Goal: Information Seeking & Learning: Learn about a topic

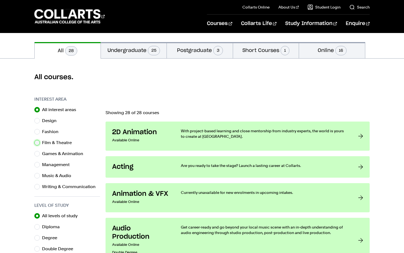
click at [36, 142] on input "Film & Theatre" at bounding box center [36, 142] width 5 height 5
radio input "true"
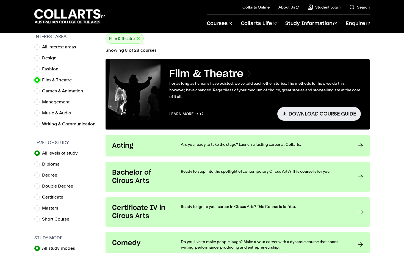
scroll to position [190, 0]
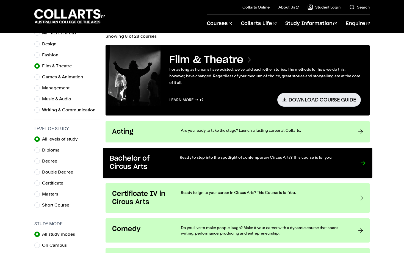
click at [358, 166] on link "Bachelor of Circus Arts Ready to step into the spotlight of contemporary Circus…" at bounding box center [237, 163] width 269 height 30
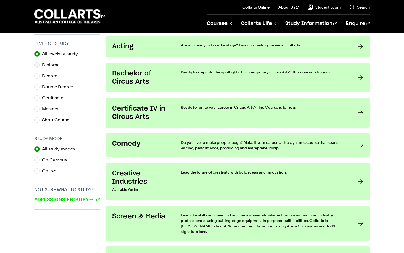
scroll to position [242, 0]
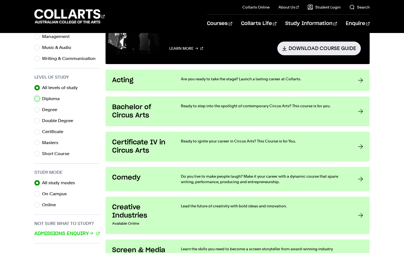
click at [38, 101] on input "Diploma" at bounding box center [36, 98] width 5 height 5
radio input "true"
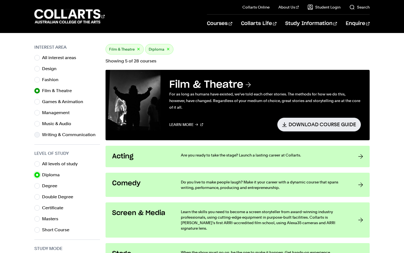
scroll to position [149, 0]
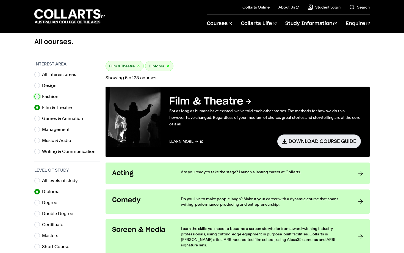
click at [37, 96] on input "Fashion" at bounding box center [36, 96] width 5 height 5
radio input "true"
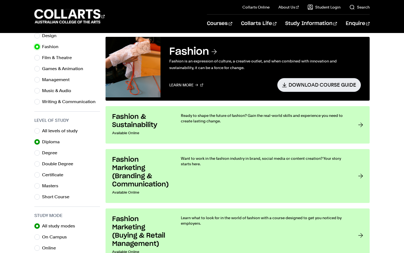
scroll to position [205, 0]
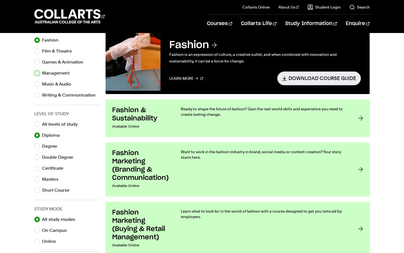
click at [37, 73] on input "Management" at bounding box center [36, 72] width 5 height 5
radio input "true"
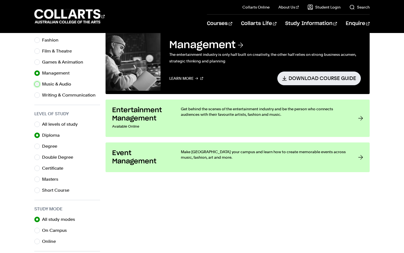
click at [36, 85] on input "Music & Audio" at bounding box center [36, 83] width 5 height 5
radio input "true"
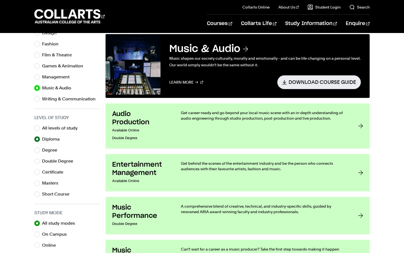
scroll to position [196, 0]
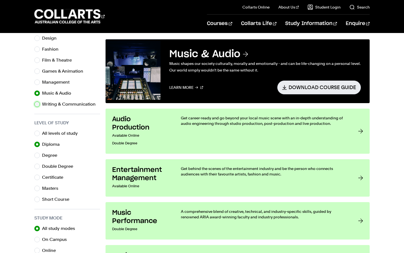
click at [37, 105] on input "Writing & Communication" at bounding box center [36, 103] width 5 height 5
radio input "true"
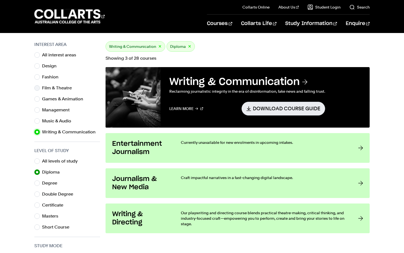
scroll to position [163, 0]
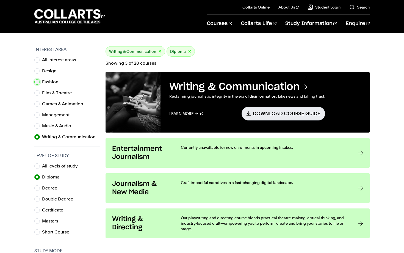
click at [38, 82] on input "Fashion" at bounding box center [36, 81] width 5 height 5
radio input "true"
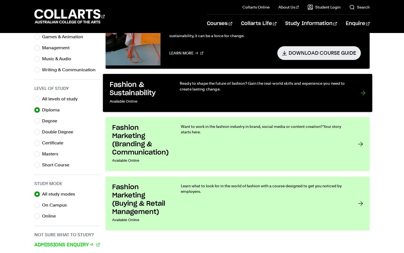
scroll to position [254, 0]
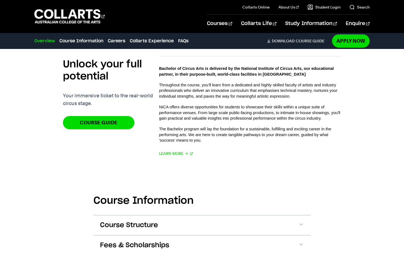
scroll to position [339, 0]
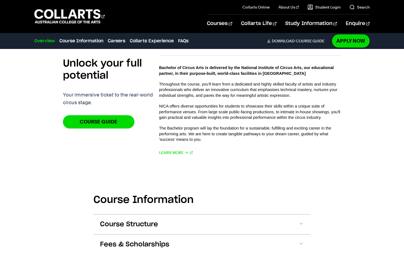
click at [225, 204] on h2 "Course Information" at bounding box center [201, 200] width 217 height 12
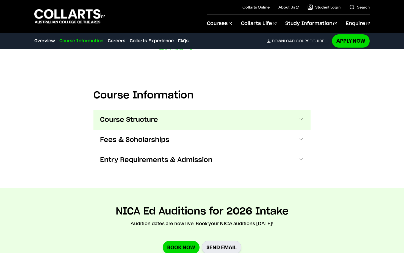
scroll to position [455, 0]
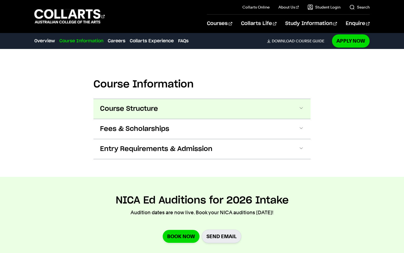
click at [184, 104] on button "Course Structure" at bounding box center [201, 109] width 217 height 20
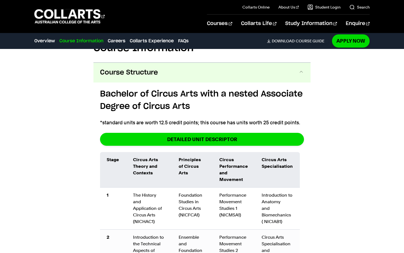
scroll to position [482, 0]
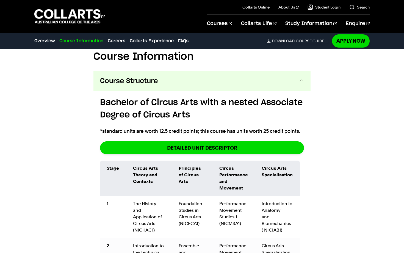
click at [219, 80] on button "Course Structure" at bounding box center [201, 81] width 217 height 20
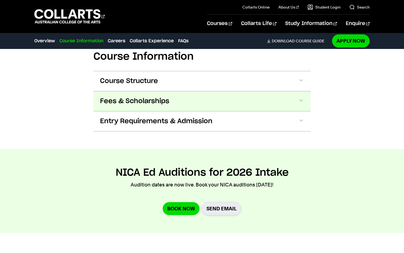
click at [200, 106] on button "Fees & Scholarships" at bounding box center [201, 101] width 217 height 20
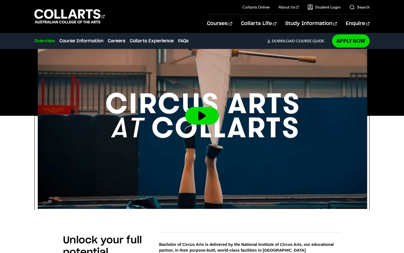
scroll to position [0, 0]
